Goal: Obtain resource: Obtain resource

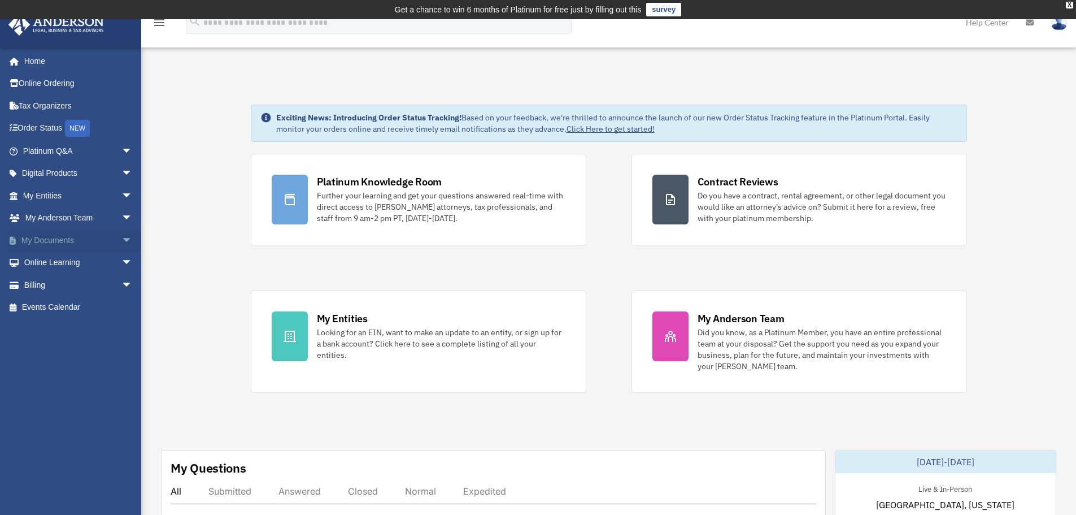
click at [121, 241] on span "arrow_drop_down" at bounding box center [132, 240] width 23 height 23
click at [41, 261] on link "Box" at bounding box center [83, 262] width 134 height 23
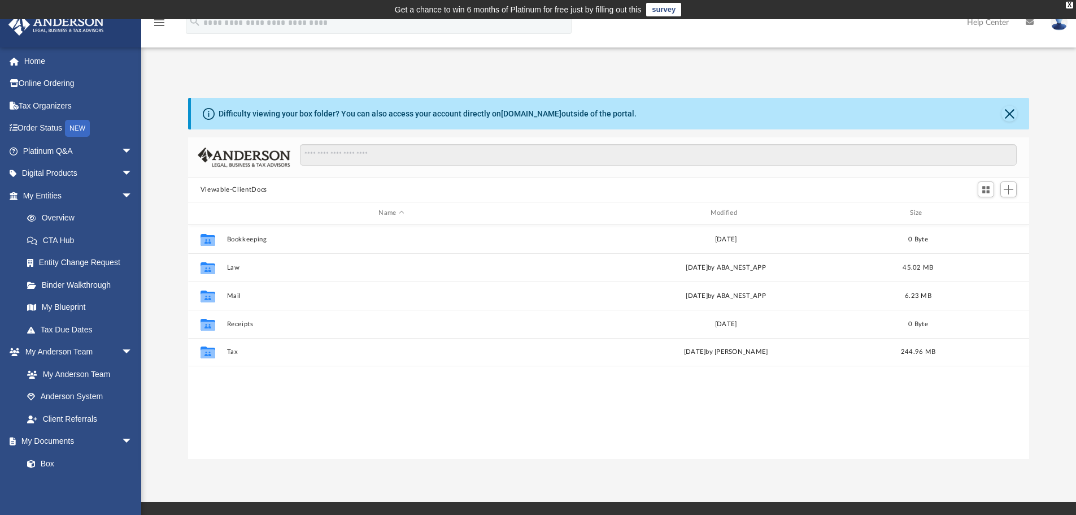
scroll to position [249, 833]
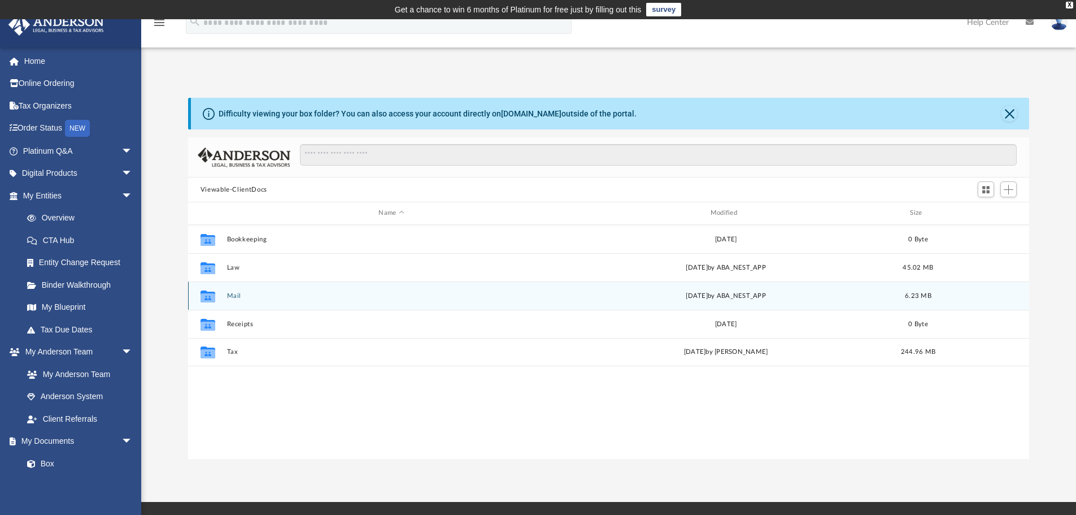
click at [233, 298] on button "Mail" at bounding box center [391, 295] width 329 height 7
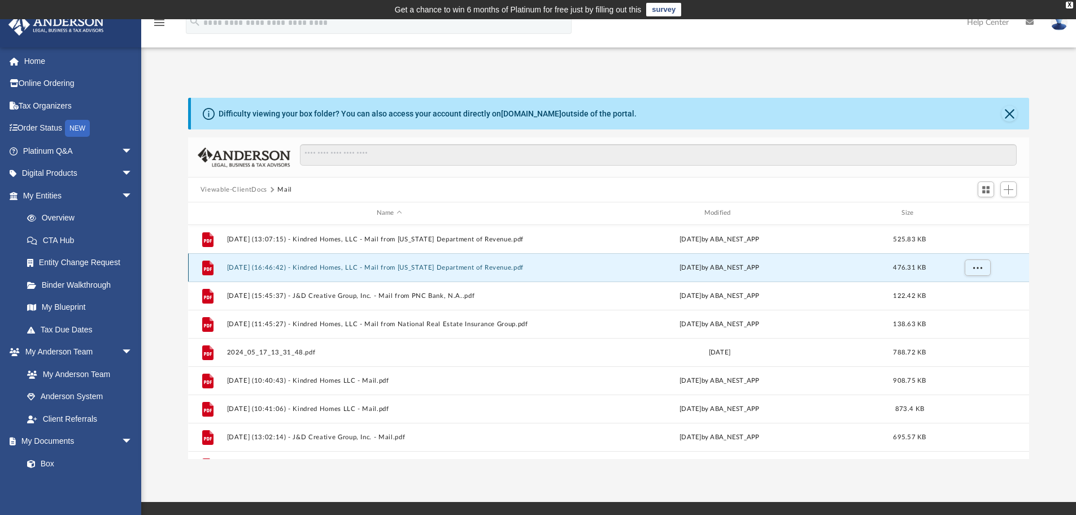
click at [370, 271] on button "[DATE] (16:46:42) - Kindred Homes, LLC - Mail from [US_STATE] Department of Rev…" at bounding box center [389, 267] width 325 height 7
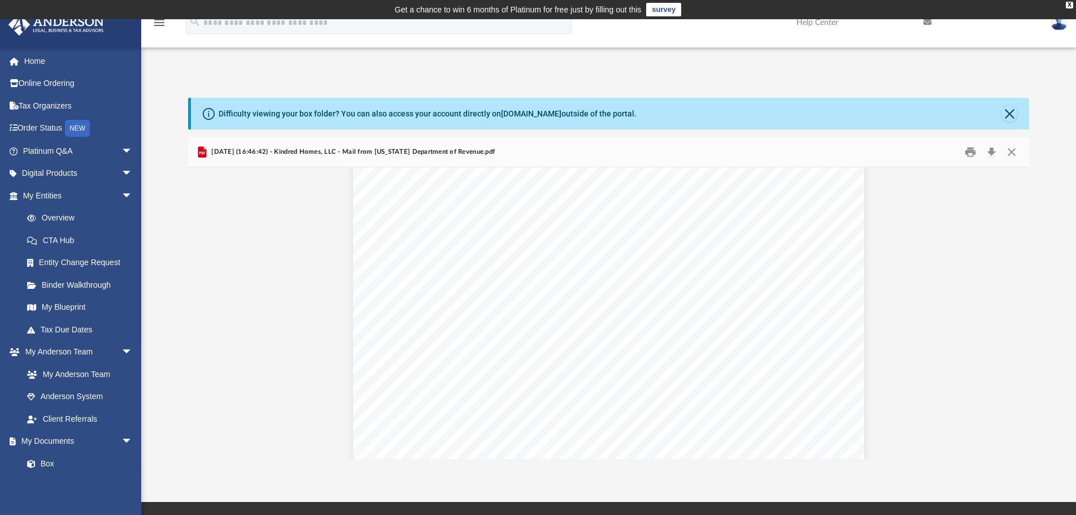
scroll to position [0, 0]
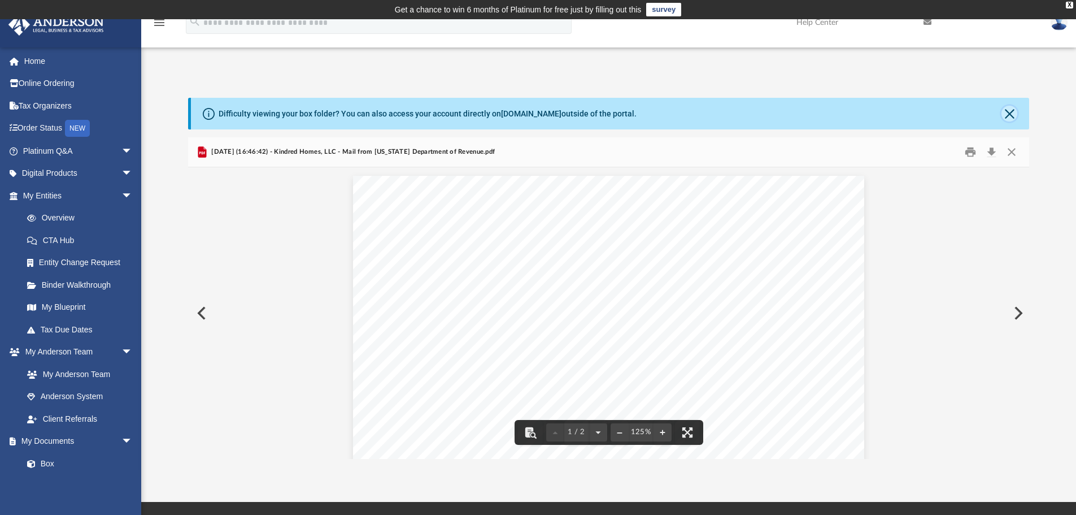
click at [1014, 108] on button "Close" at bounding box center [1010, 114] width 16 height 16
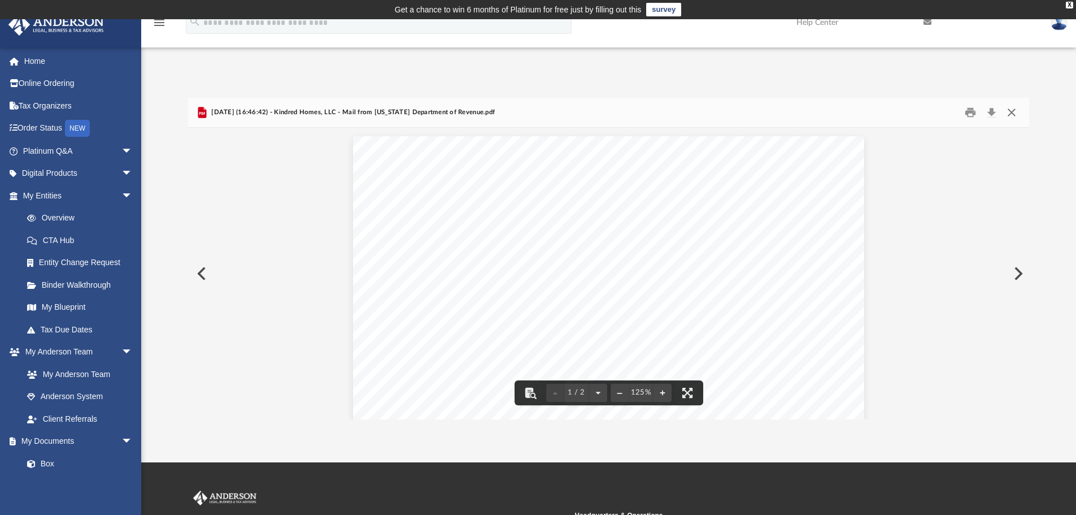
click at [1015, 112] on button "Close" at bounding box center [1012, 113] width 20 height 18
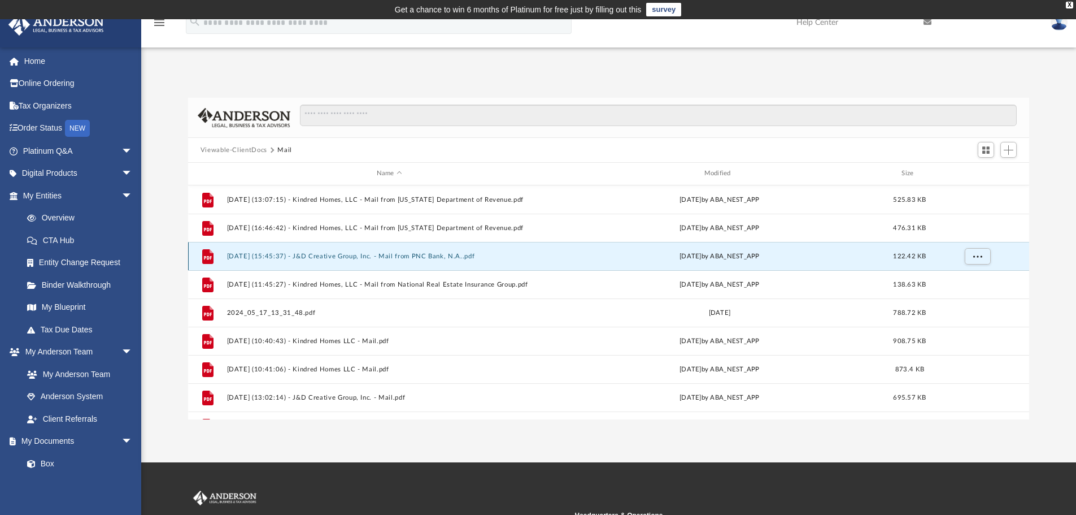
click at [364, 255] on button "[DATE] (15:45:37) - J&D Creative Group, Inc. - Mail from PNC Bank, N.A..pdf" at bounding box center [389, 256] width 325 height 7
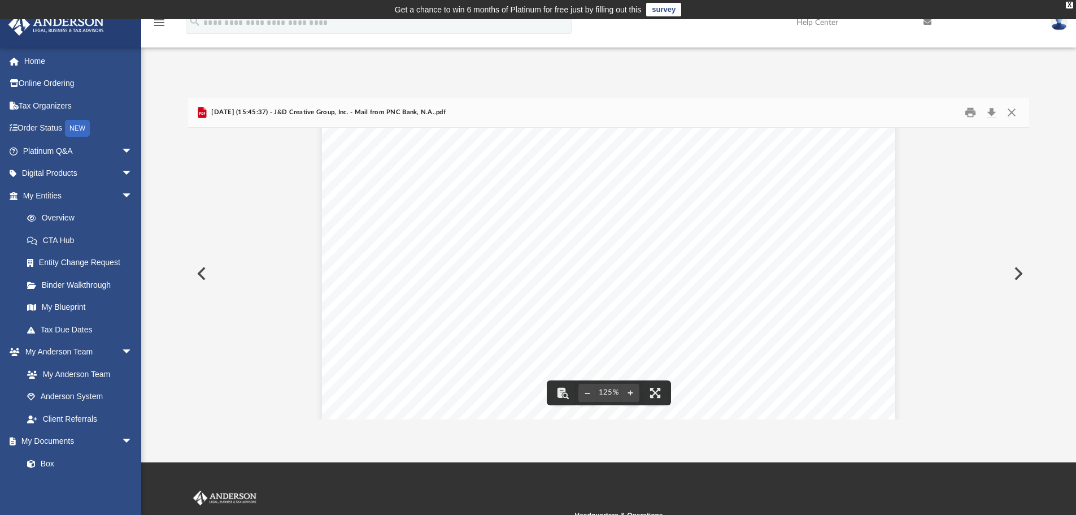
scroll to position [226, 0]
click at [1011, 110] on button "Close" at bounding box center [1012, 113] width 20 height 18
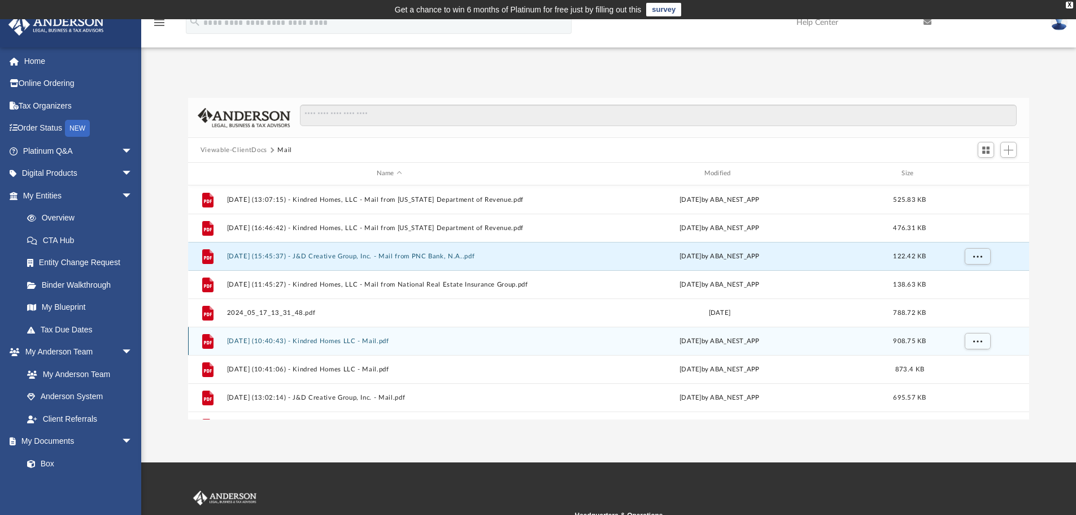
click at [361, 342] on button "[DATE] (10:40:43) - Kindred Homes LLC - Mail.pdf" at bounding box center [389, 340] width 325 height 7
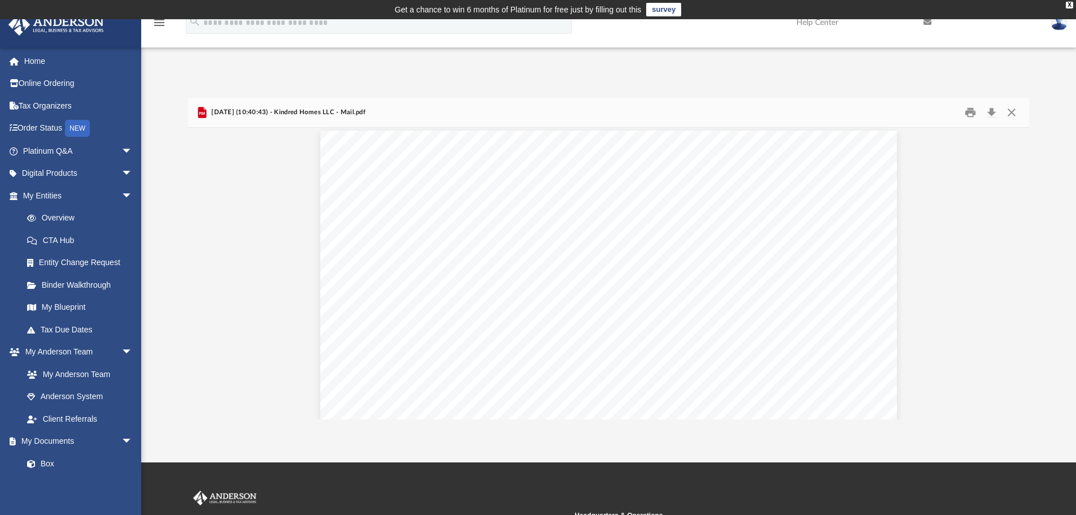
scroll to position [1582, 0]
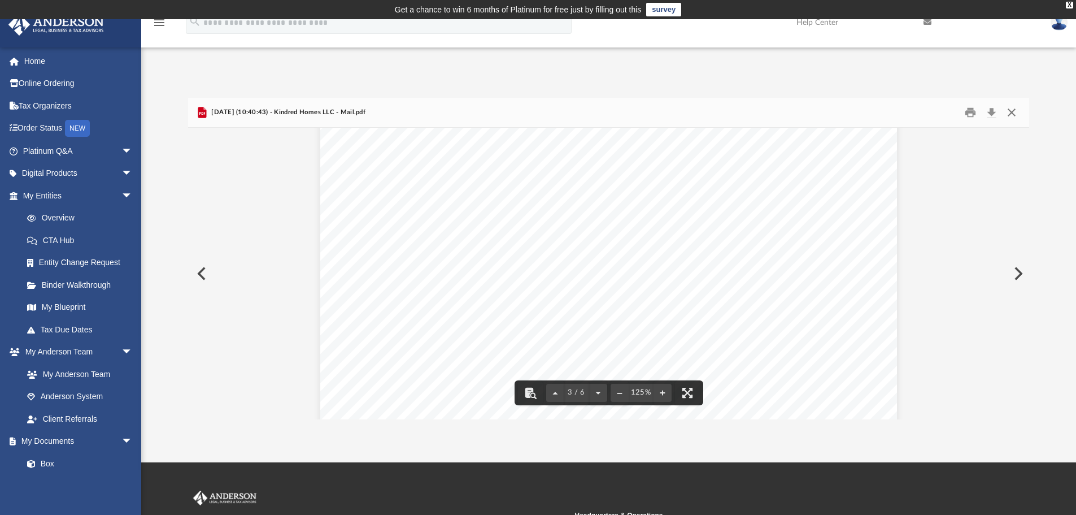
click at [1015, 111] on button "Close" at bounding box center [1012, 113] width 20 height 18
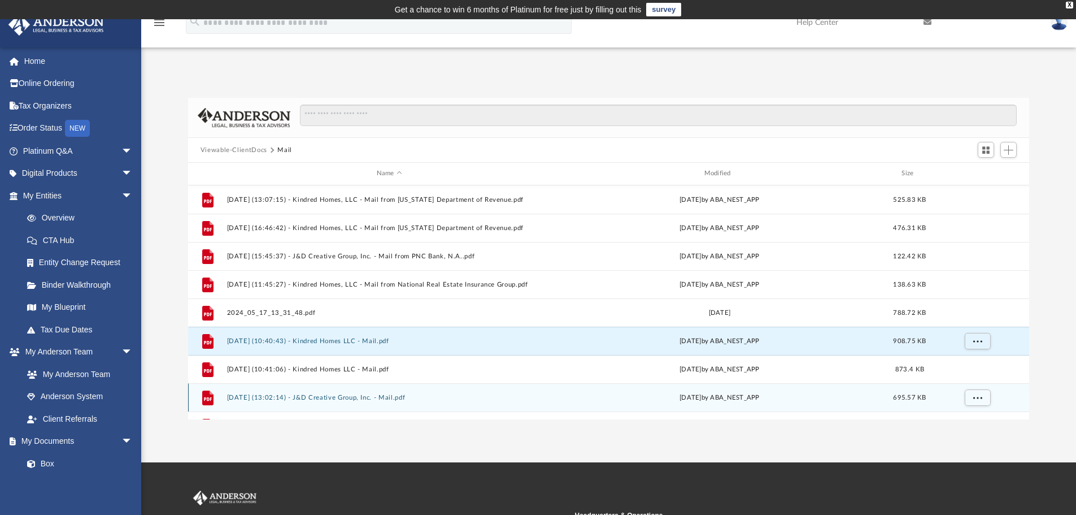
click at [382, 392] on div "File [DATE] (13:02:14) - J&D Creative Group, Inc. - Mail.pdf [DATE] by ABA_NEST…" at bounding box center [609, 397] width 842 height 28
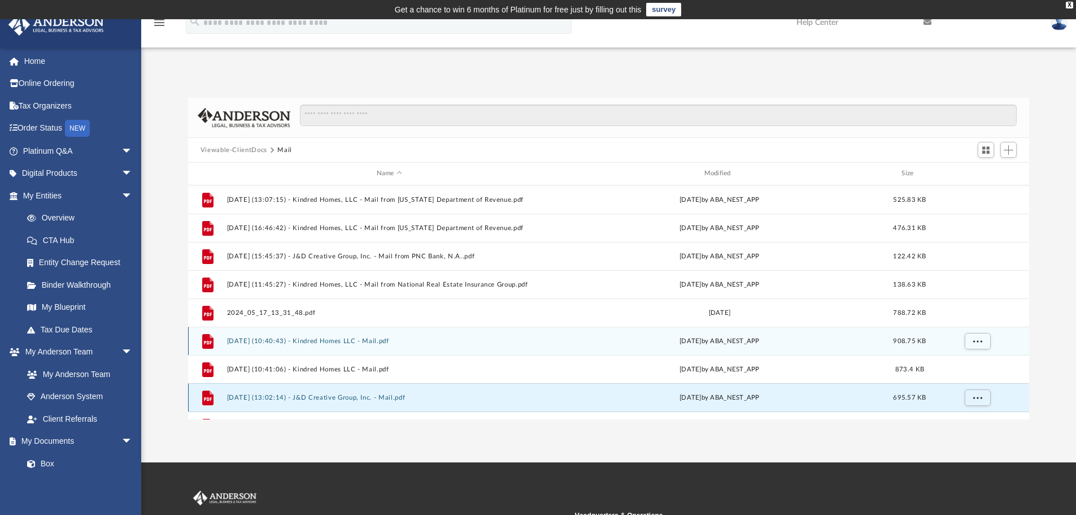
scroll to position [49, 0]
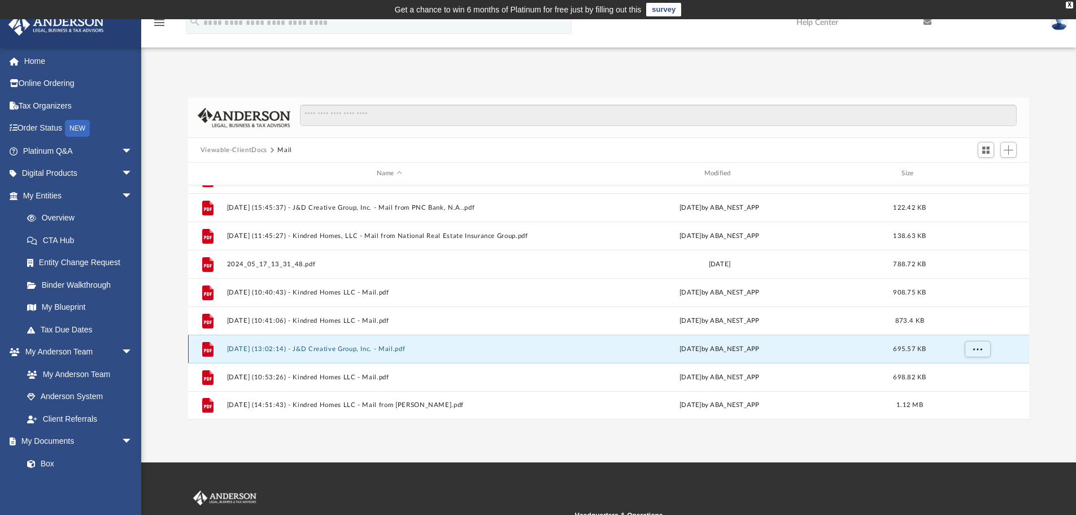
click at [376, 346] on button "[DATE] (13:02:14) - J&D Creative Group, Inc. - Mail.pdf" at bounding box center [389, 348] width 325 height 7
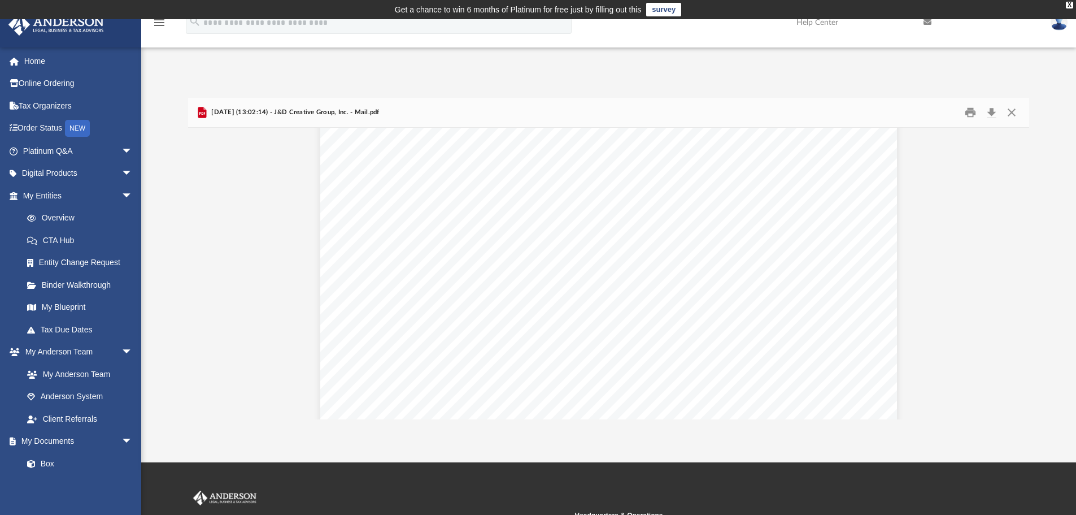
scroll to position [0, 0]
click at [968, 112] on button "Print" at bounding box center [970, 113] width 23 height 18
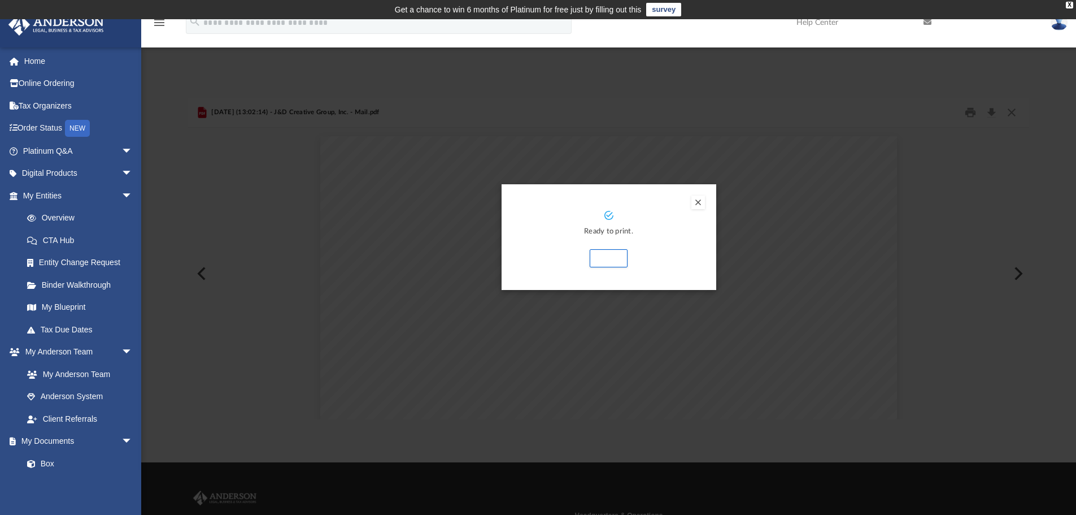
click at [695, 205] on button "Preview" at bounding box center [698, 202] width 14 height 14
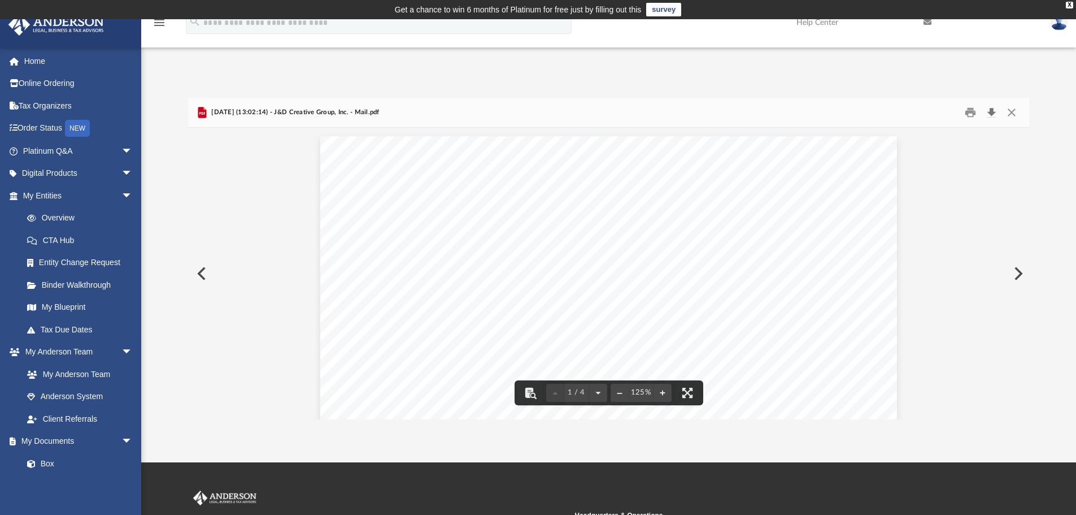
click at [990, 111] on button "Download" at bounding box center [991, 113] width 20 height 18
click at [1015, 269] on button "Preview" at bounding box center [1017, 274] width 25 height 32
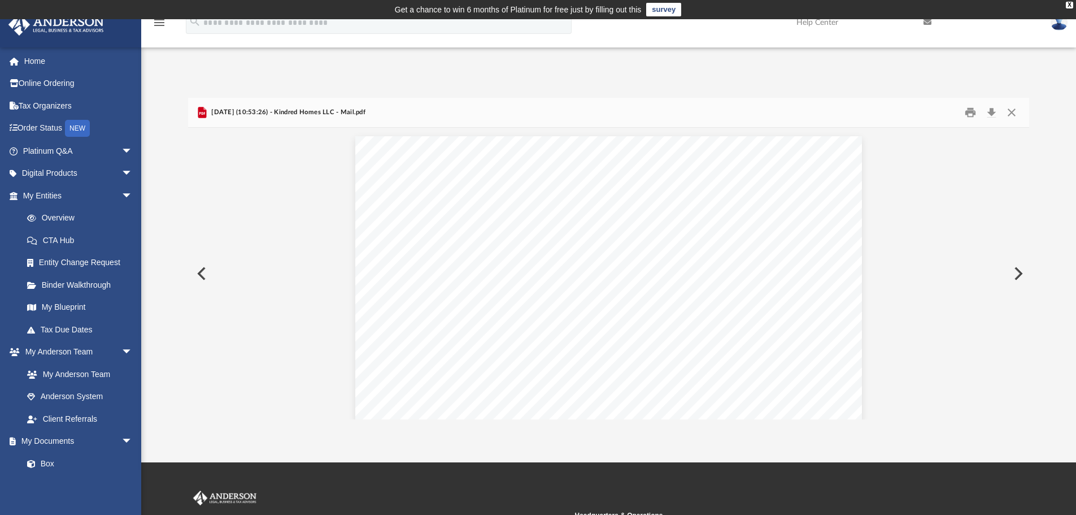
click at [1017, 272] on button "Preview" at bounding box center [1017, 274] width 25 height 32
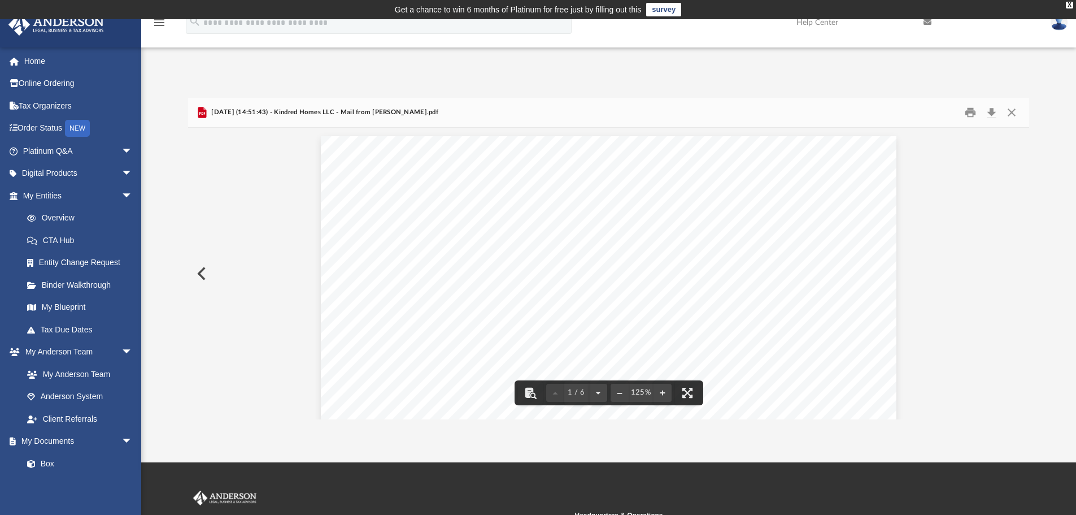
click at [204, 277] on button "Preview" at bounding box center [200, 274] width 25 height 32
click at [542, 185] on div "Page 3" at bounding box center [608, 94] width 505 height 282
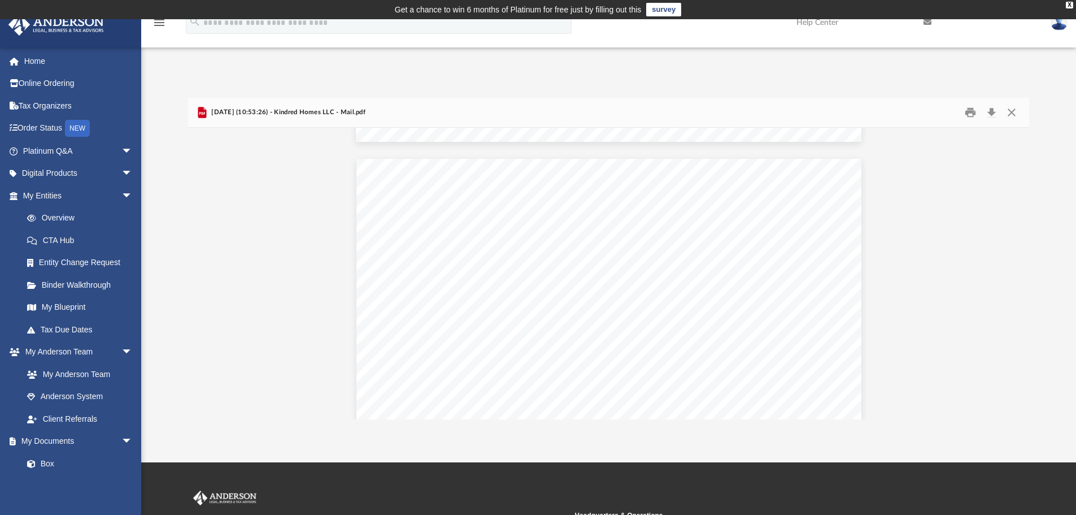
scroll to position [565, 0]
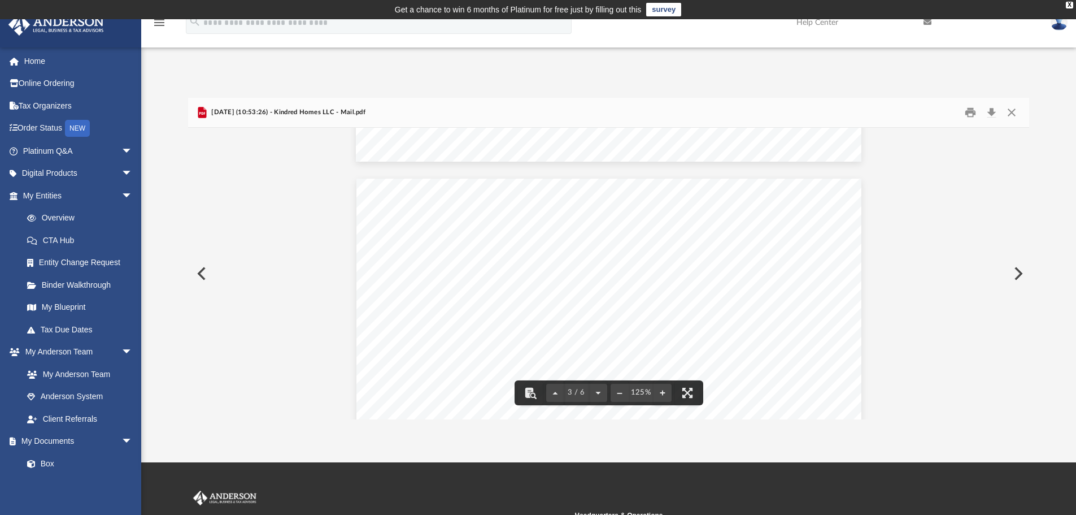
click at [639, 373] on div "Page 3" at bounding box center [608, 320] width 505 height 282
drag, startPoint x: 648, startPoint y: 378, endPoint x: 606, endPoint y: 381, distance: 42.5
click at [606, 381] on div "3 / 6 125%" at bounding box center [609, 273] width 842 height 291
click at [593, 334] on div "Page 3" at bounding box center [608, 397] width 505 height 127
click at [758, 347] on div "Page 3" at bounding box center [608, 320] width 505 height 282
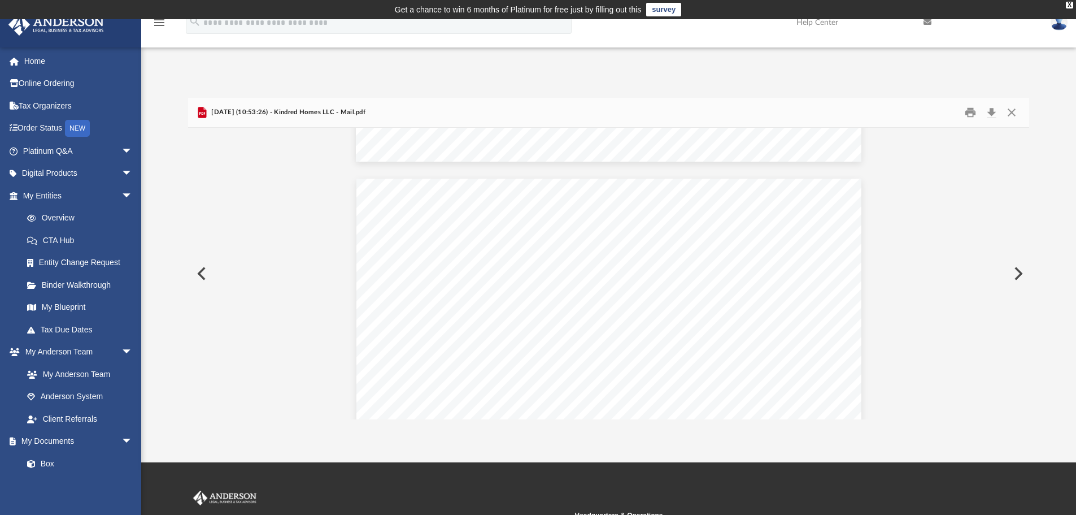
click at [1025, 272] on button "Preview" at bounding box center [1017, 274] width 25 height 32
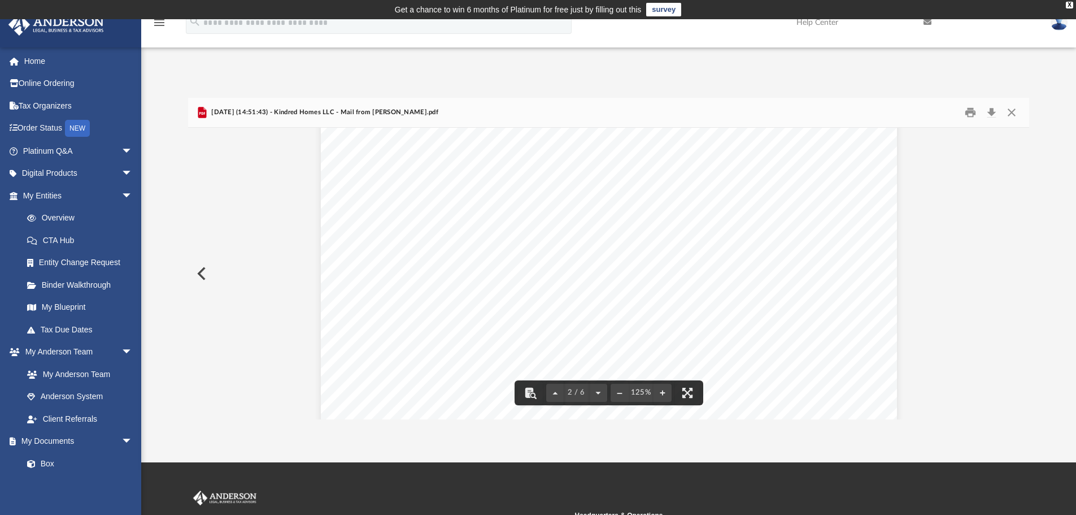
scroll to position [904, 0]
click at [723, 301] on div "Page 1" at bounding box center [609, 507] width 576 height 743
click at [203, 266] on button "Preview" at bounding box center [200, 274] width 25 height 32
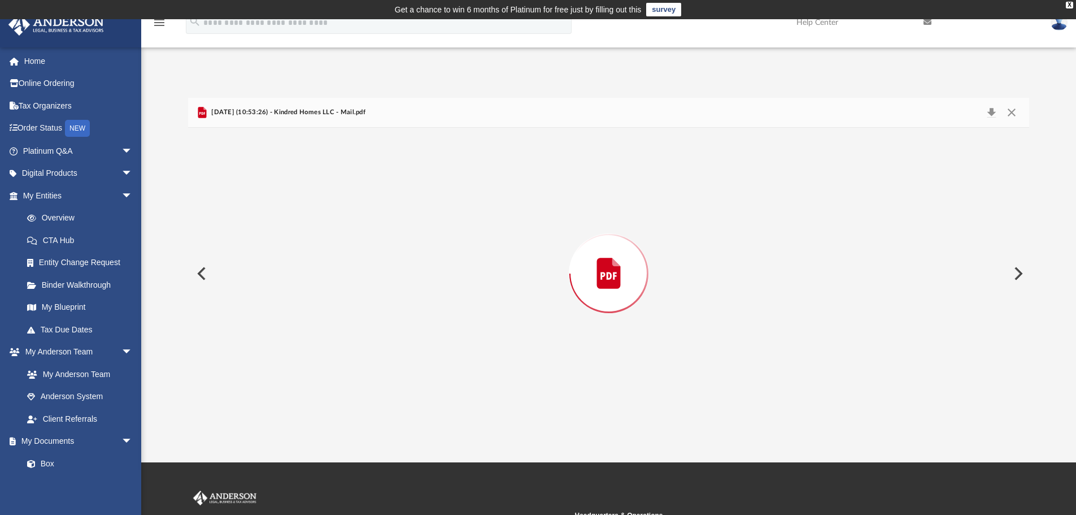
scroll to position [607, 0]
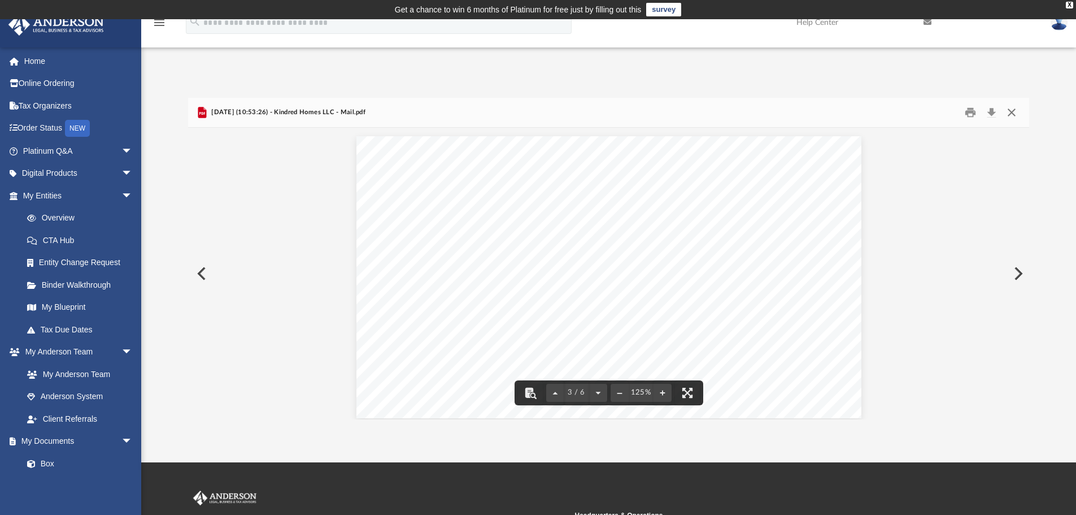
click at [1017, 110] on button "Close" at bounding box center [1012, 113] width 20 height 18
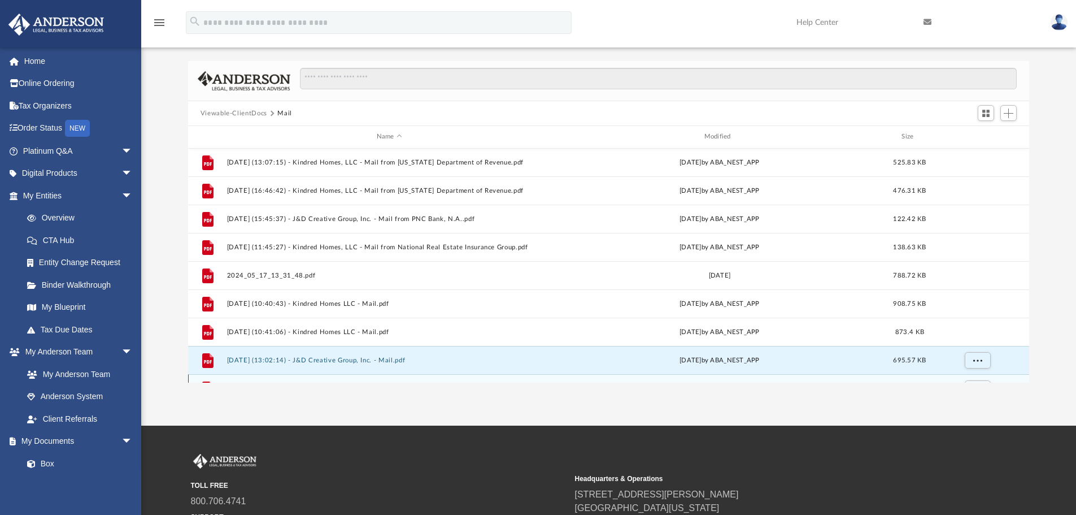
scroll to position [0, 0]
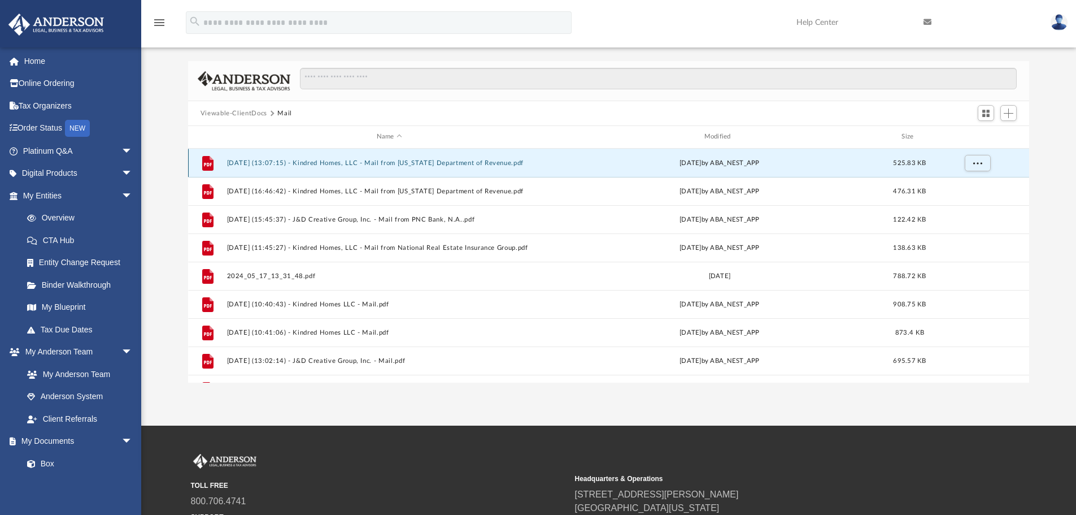
click at [315, 163] on button "[DATE] (13:07:15) - Kindred Homes, LLC - Mail from [US_STATE] Department of Rev…" at bounding box center [389, 162] width 325 height 7
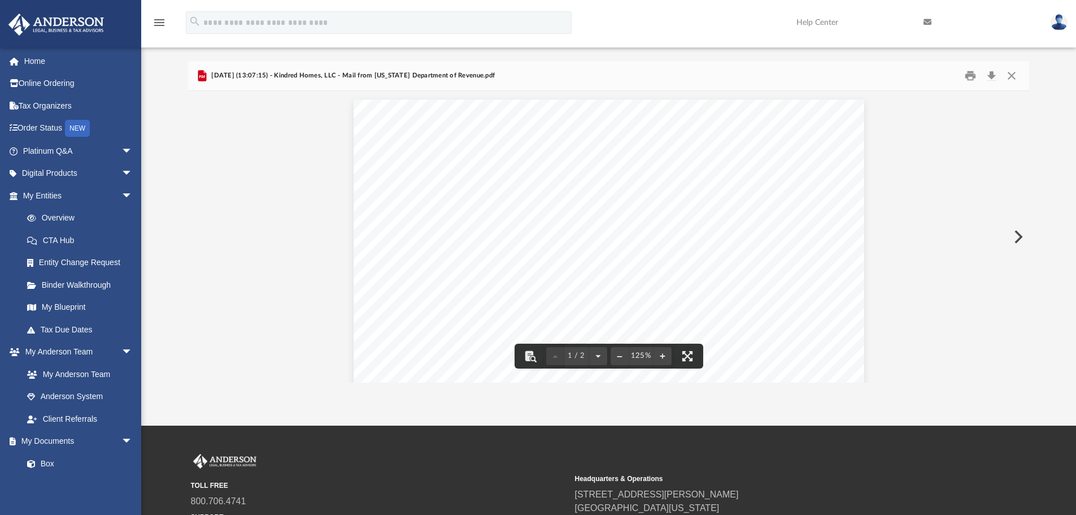
click at [1013, 234] on button "Preview" at bounding box center [1017, 237] width 25 height 32
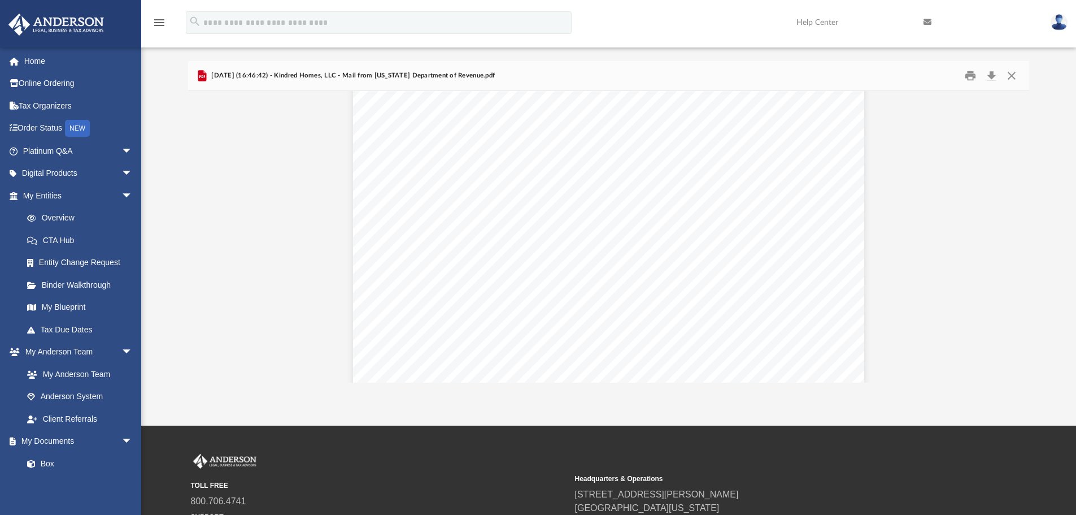
scroll to position [890, 0]
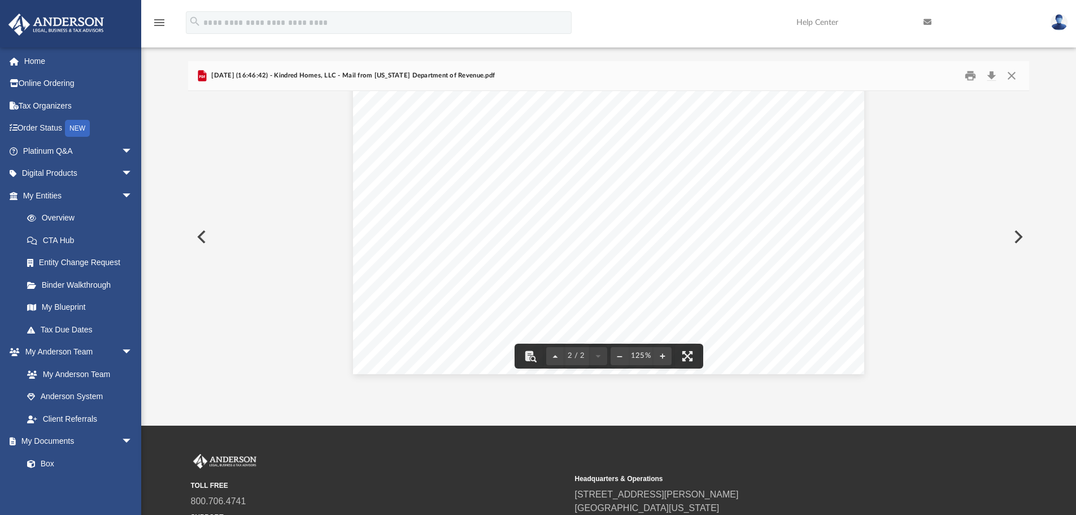
click at [1013, 236] on button "Preview" at bounding box center [1017, 237] width 25 height 32
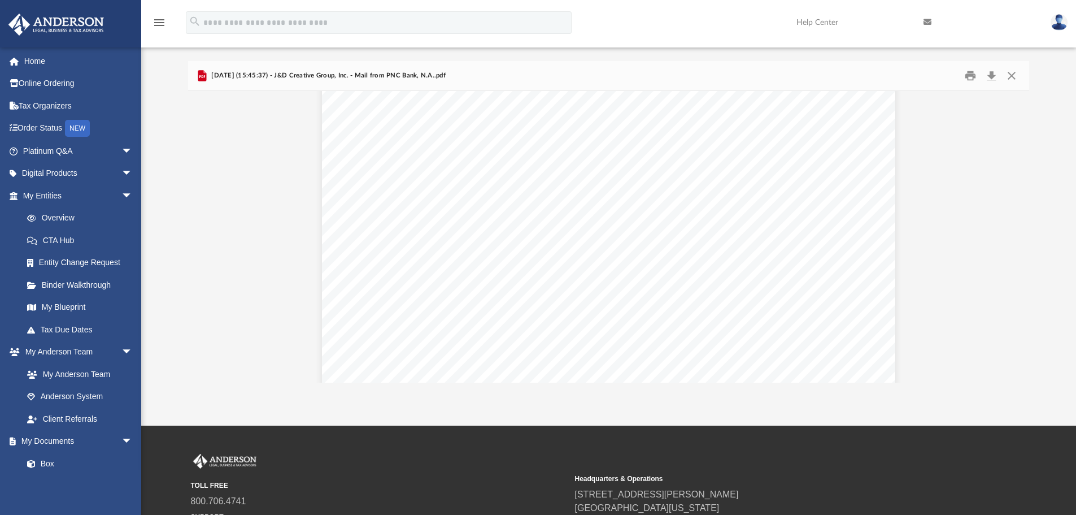
scroll to position [469, 0]
click at [1013, 233] on button "Preview" at bounding box center [1017, 237] width 25 height 32
click at [1013, 242] on button "Preview" at bounding box center [1017, 237] width 25 height 32
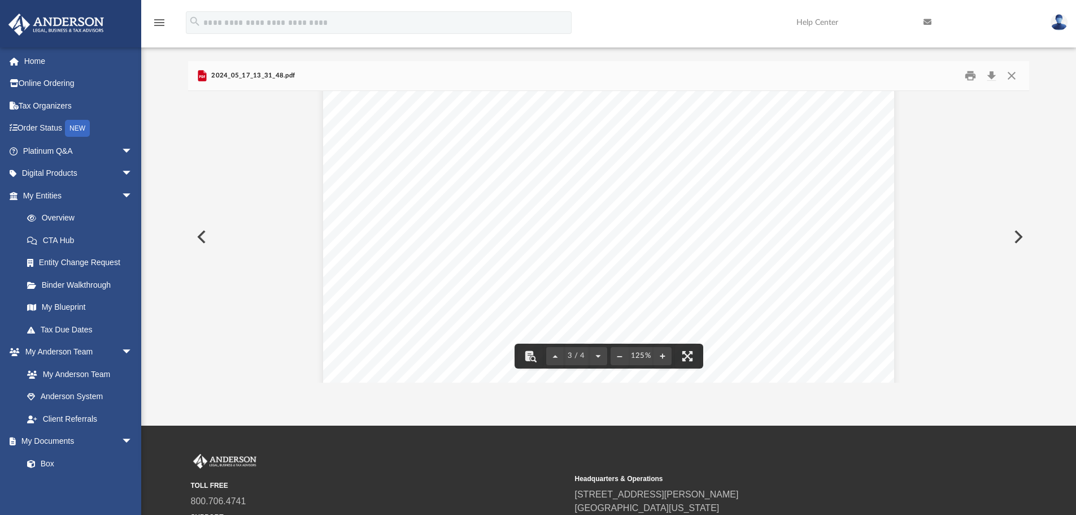
click at [1018, 236] on button "Preview" at bounding box center [1017, 237] width 25 height 32
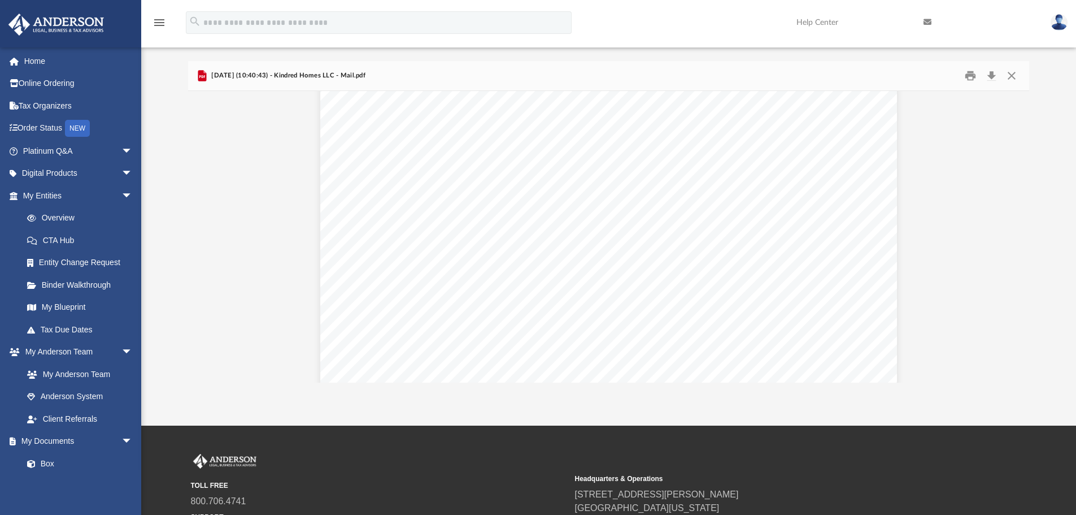
scroll to position [0, 0]
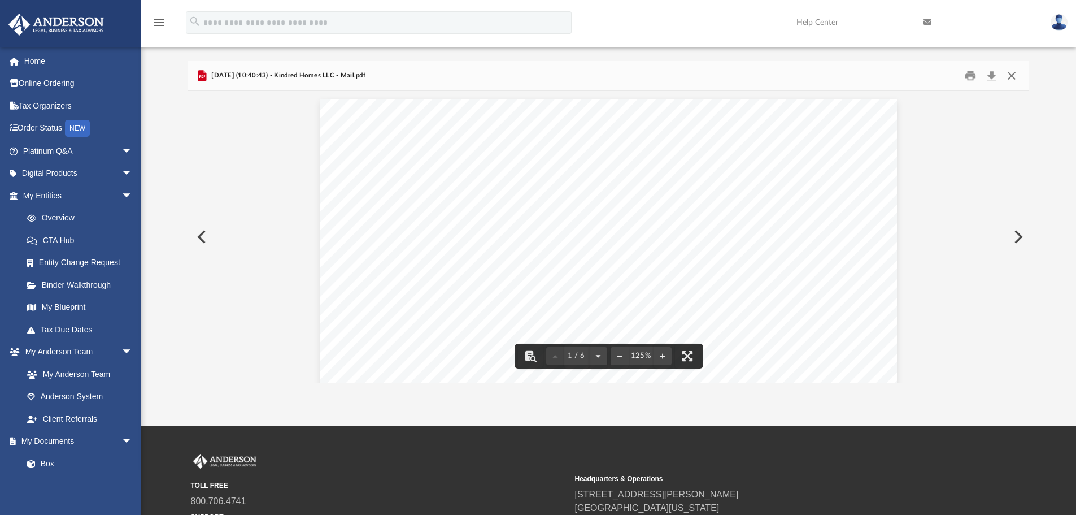
click at [1011, 74] on button "Close" at bounding box center [1012, 76] width 20 height 18
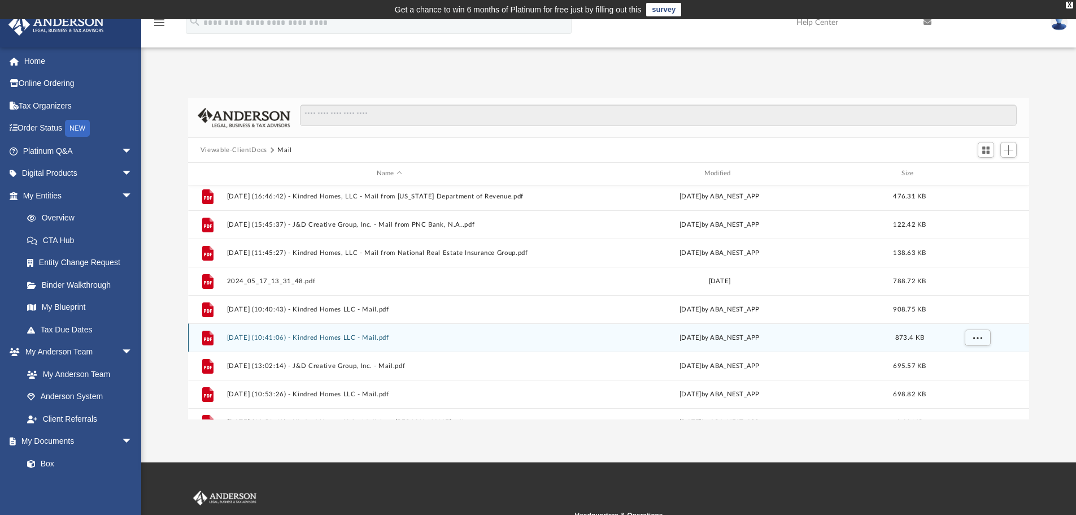
scroll to position [49, 0]
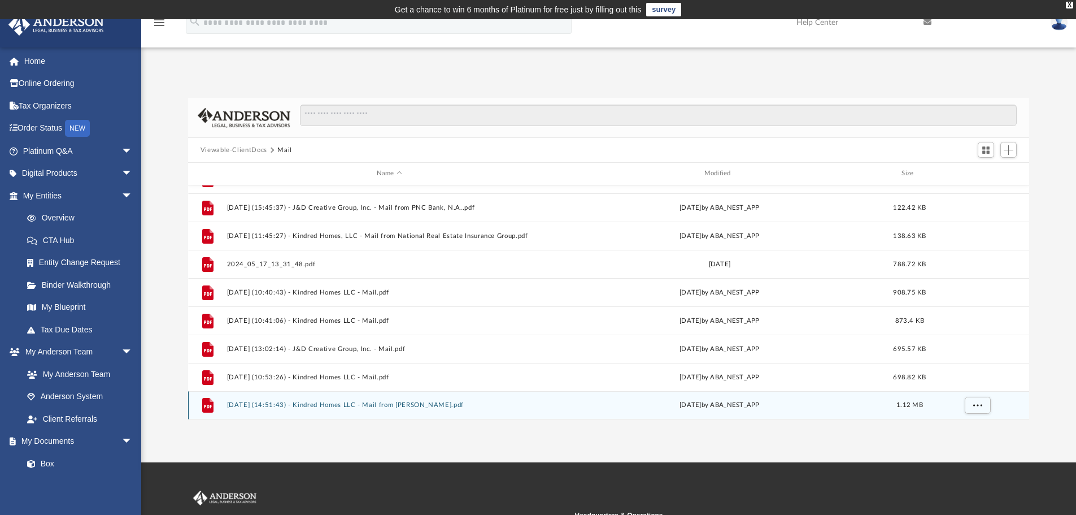
click at [391, 404] on button "[DATE] (14:51:43) - Kindred Homes LLC - Mail from [PERSON_NAME].pdf" at bounding box center [389, 404] width 325 height 7
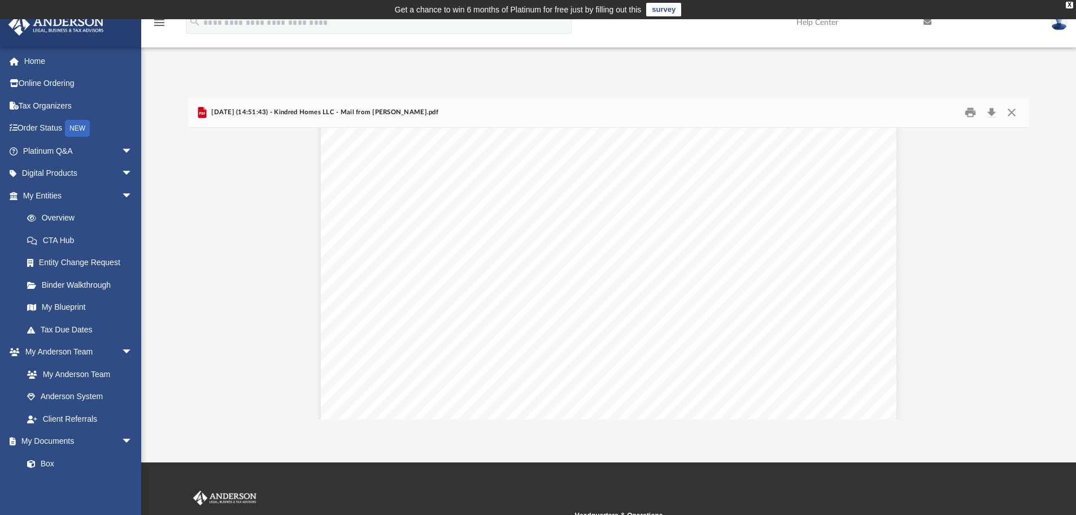
scroll to position [0, 0]
